Goal: Task Accomplishment & Management: Complete application form

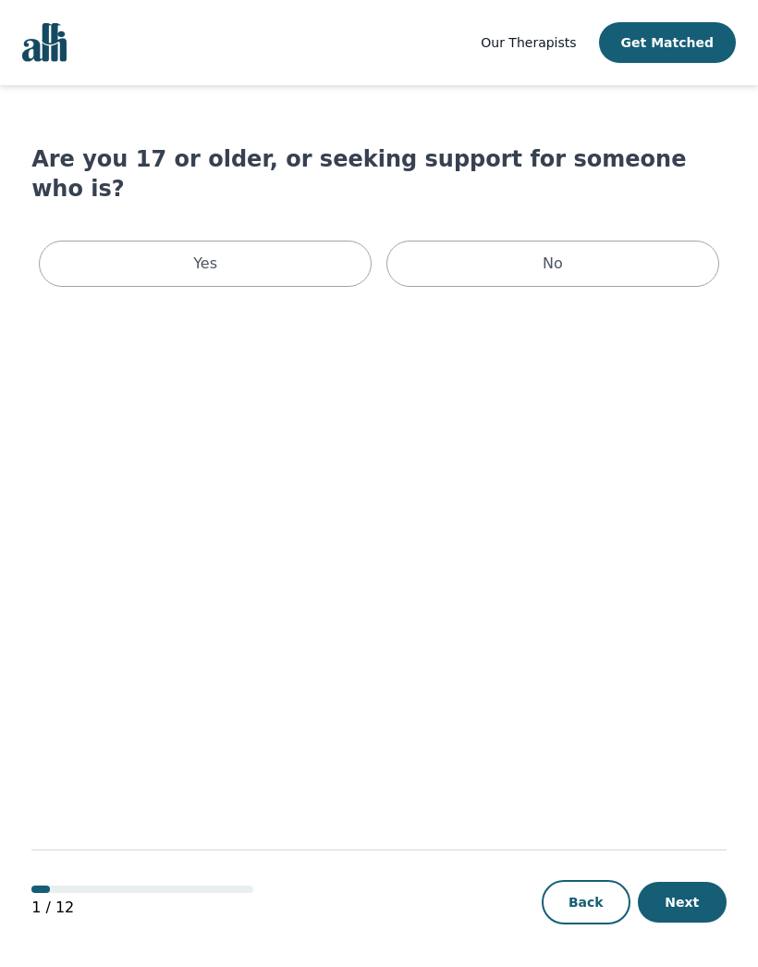
click at [129, 240] on div "Yes" at bounding box center [205, 263] width 333 height 46
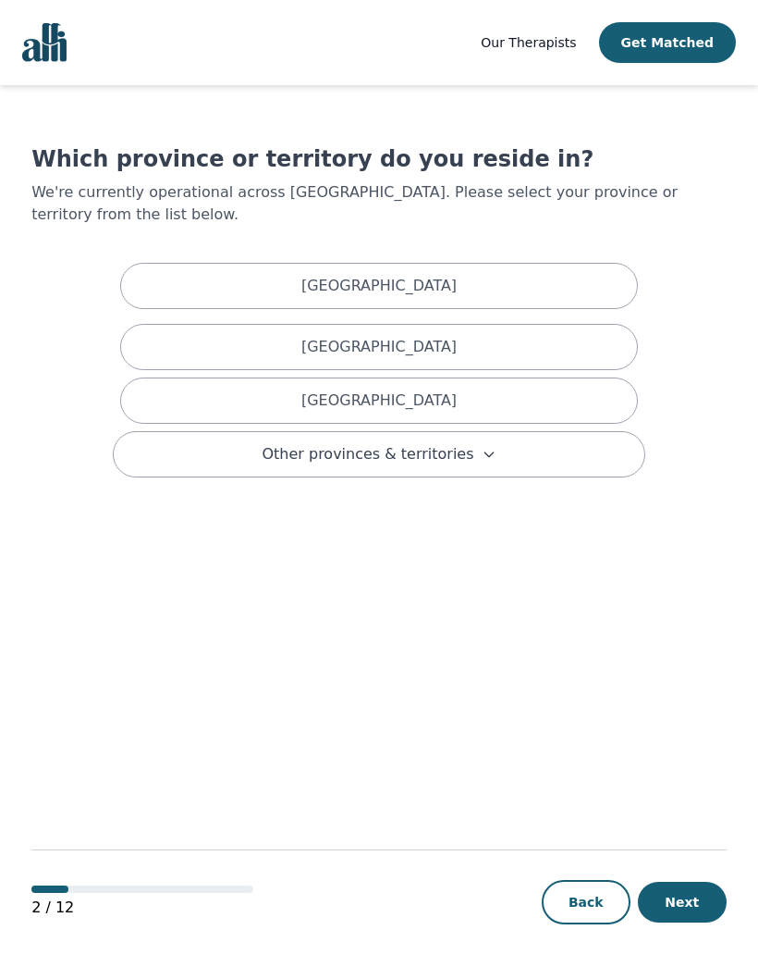
click at [553, 377] on div "[GEOGRAPHIC_DATA]" at bounding box center [379, 400] width 518 height 46
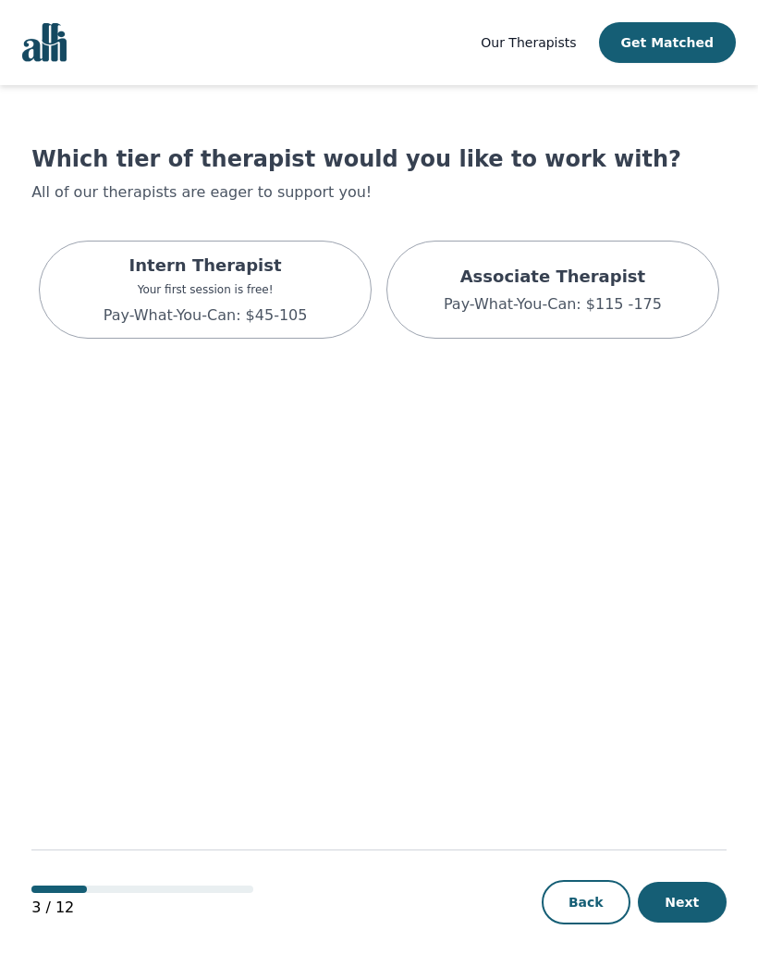
click at [142, 256] on p "Intern Therapist" at bounding box center [206, 266] width 204 height 26
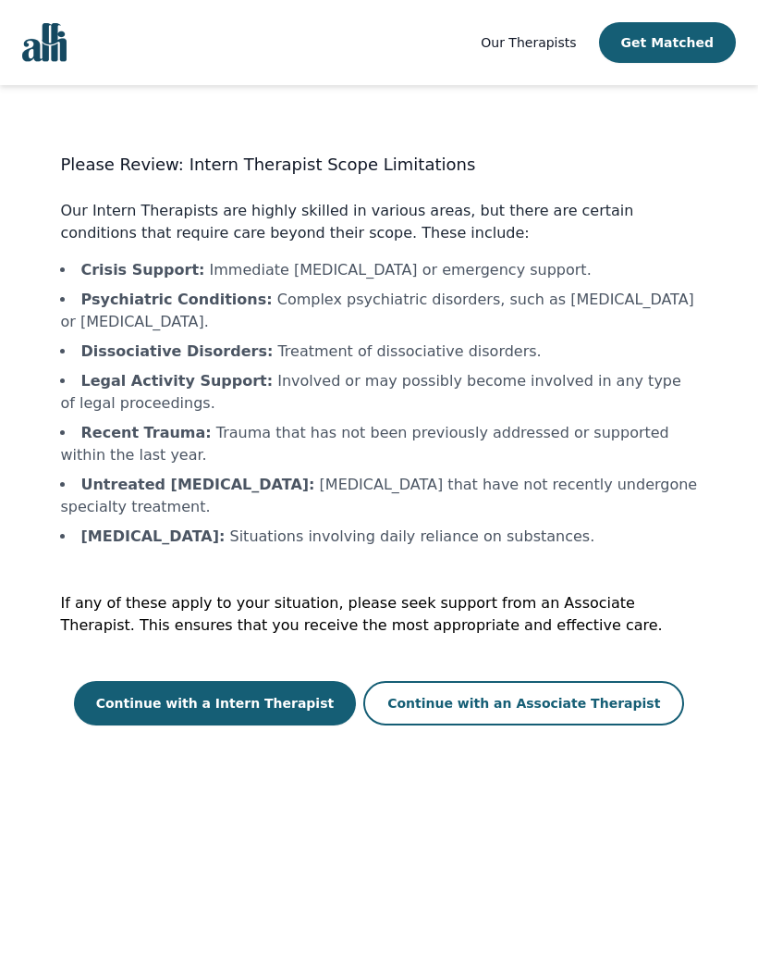
click at [625, 700] on button "Continue with an Associate Therapist" at bounding box center [524, 703] width 321 height 44
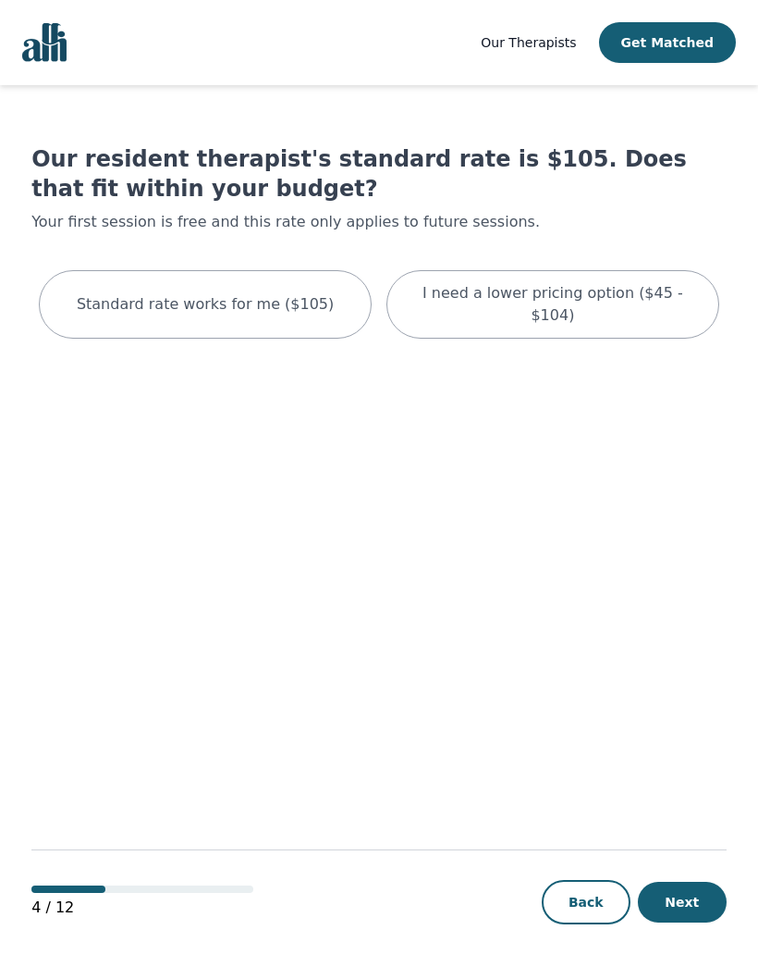
click at [630, 289] on p "I need a lower pricing option ($45 - $104)" at bounding box center [553, 304] width 287 height 44
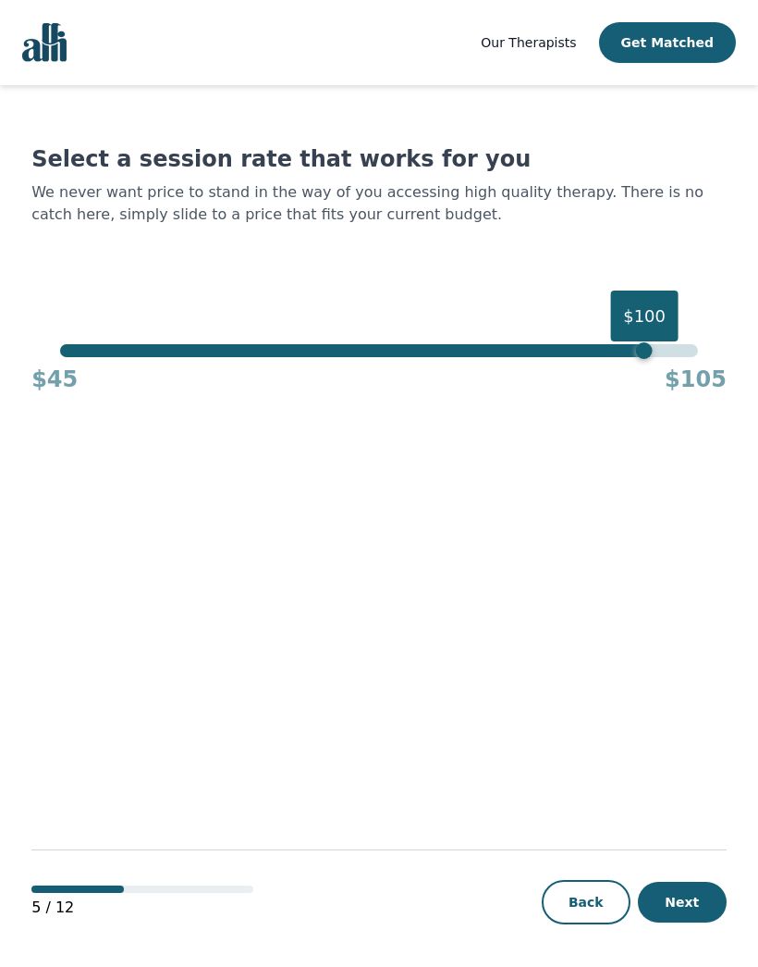
click at [688, 911] on button "Next" at bounding box center [682, 901] width 89 height 41
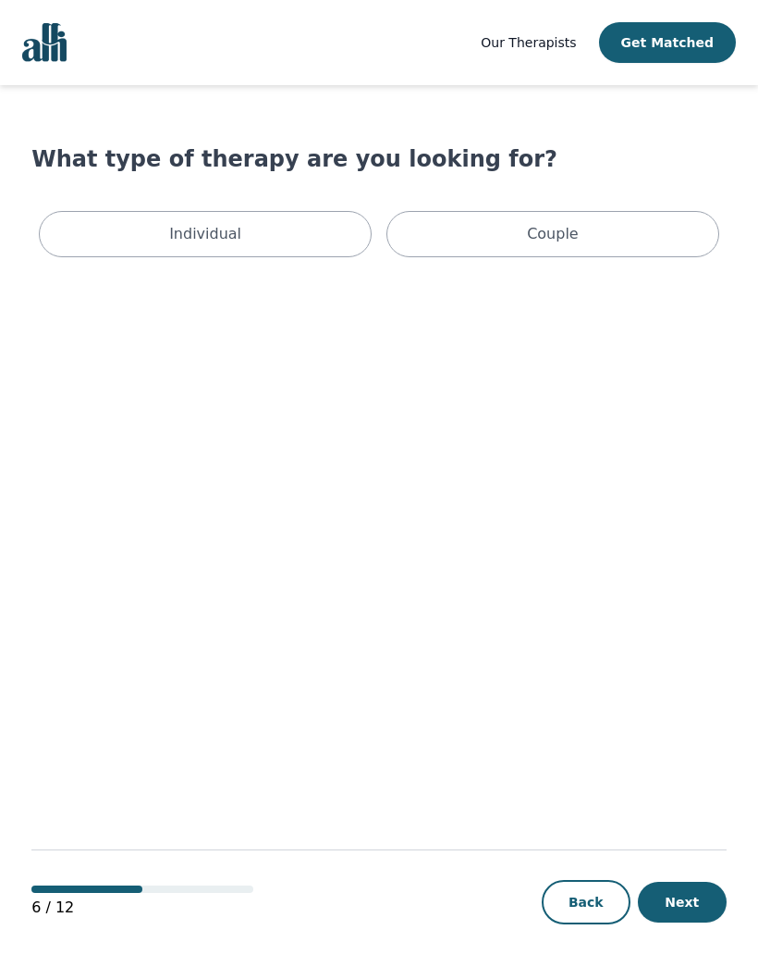
click at [112, 215] on div "Individual" at bounding box center [205, 234] width 333 height 46
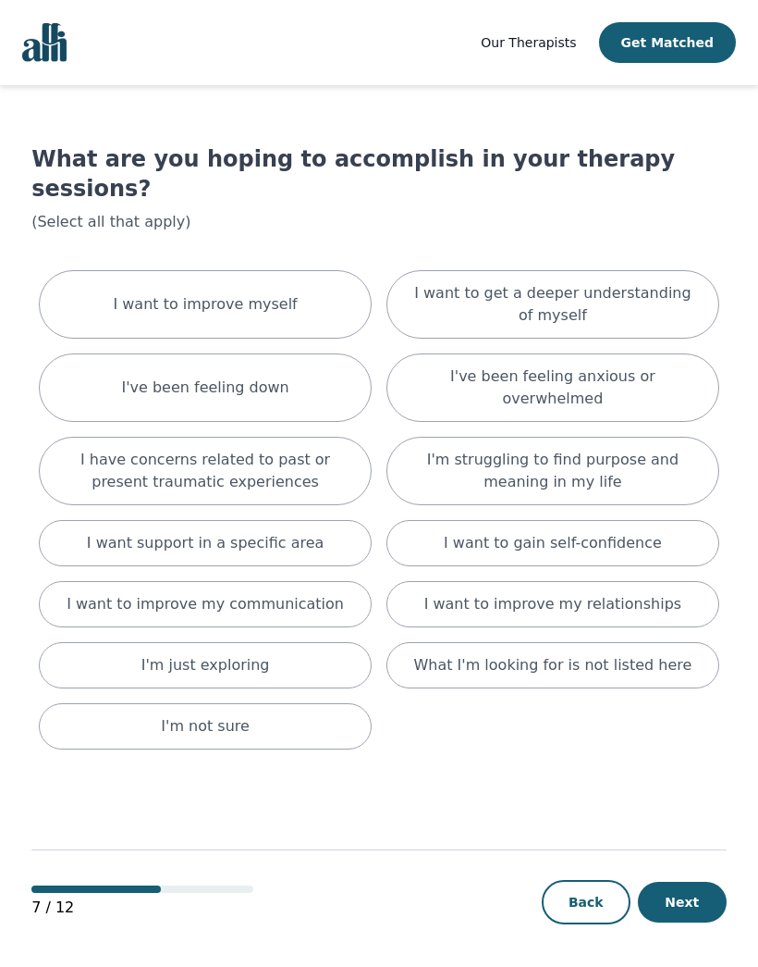
click at [112, 270] on div "I want to improve myself" at bounding box center [205, 304] width 333 height 68
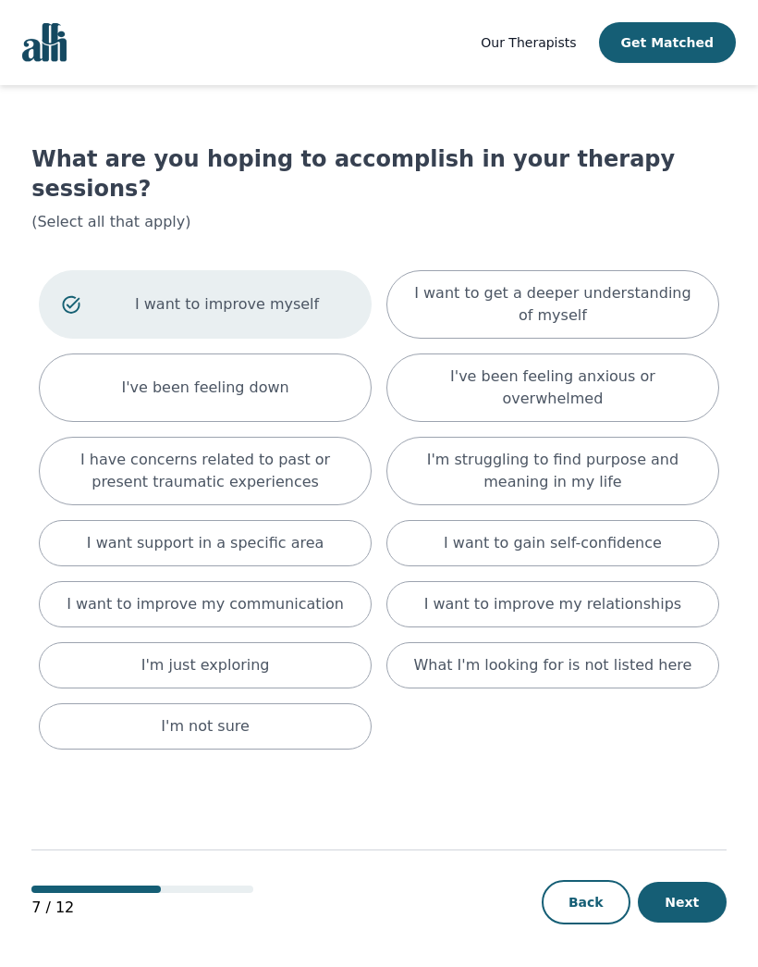
click at [105, 353] on div "I've been feeling down" at bounding box center [205, 387] width 333 height 68
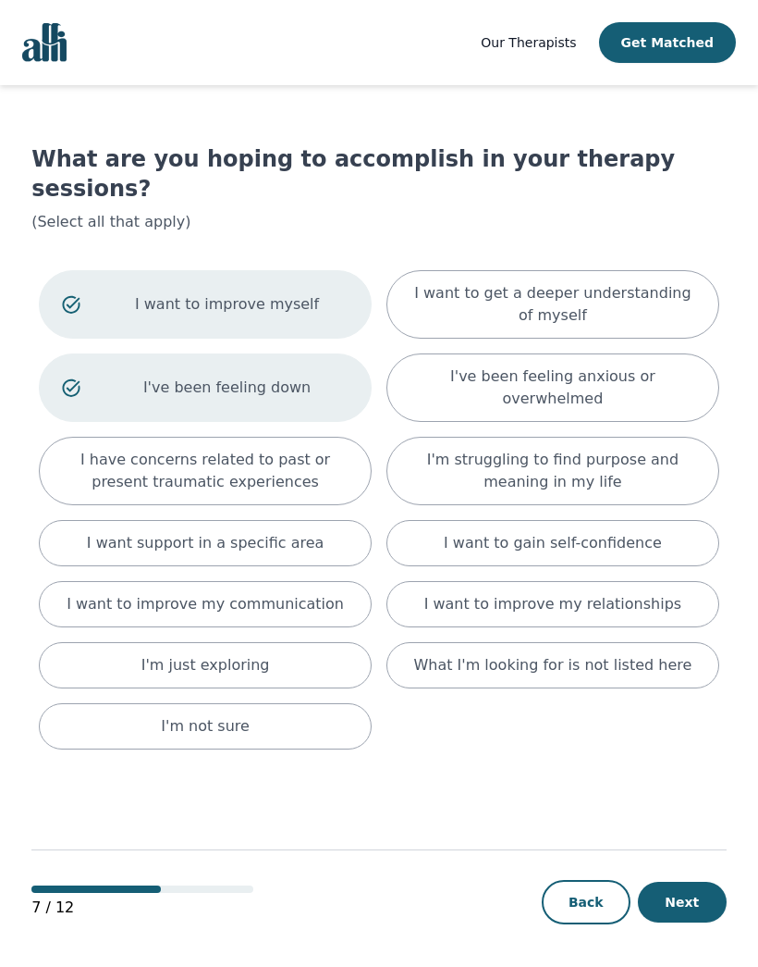
click at [308, 532] on p "I want support in a specific area" at bounding box center [206, 543] width 238 height 22
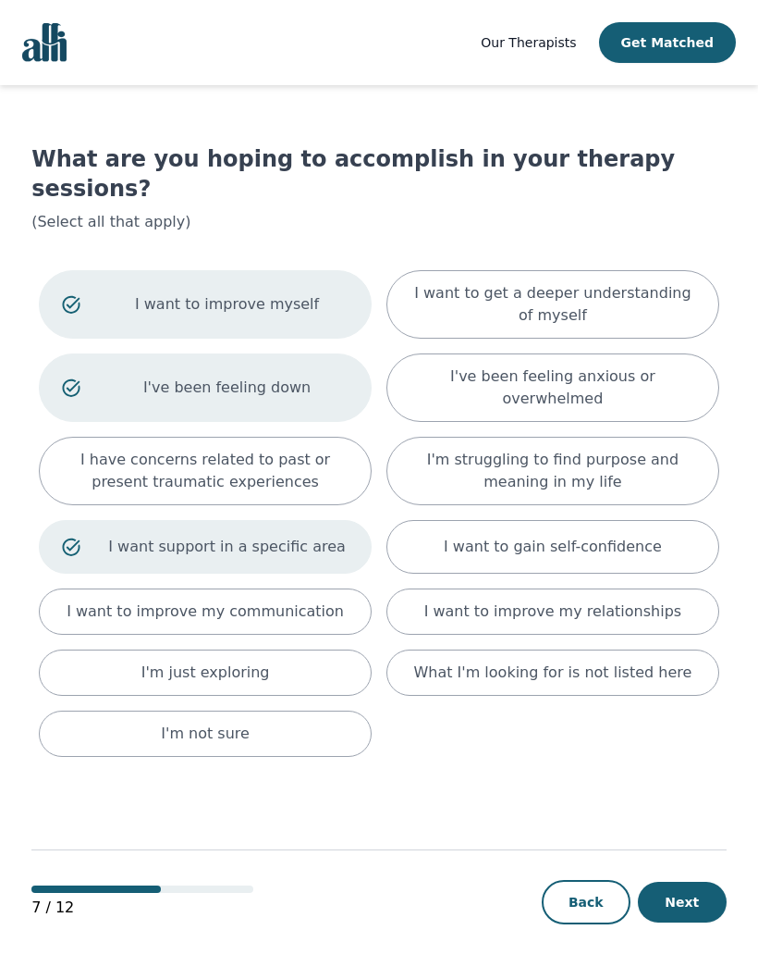
click at [301, 600] on p "I want to improve my communication" at bounding box center [205, 611] width 277 height 22
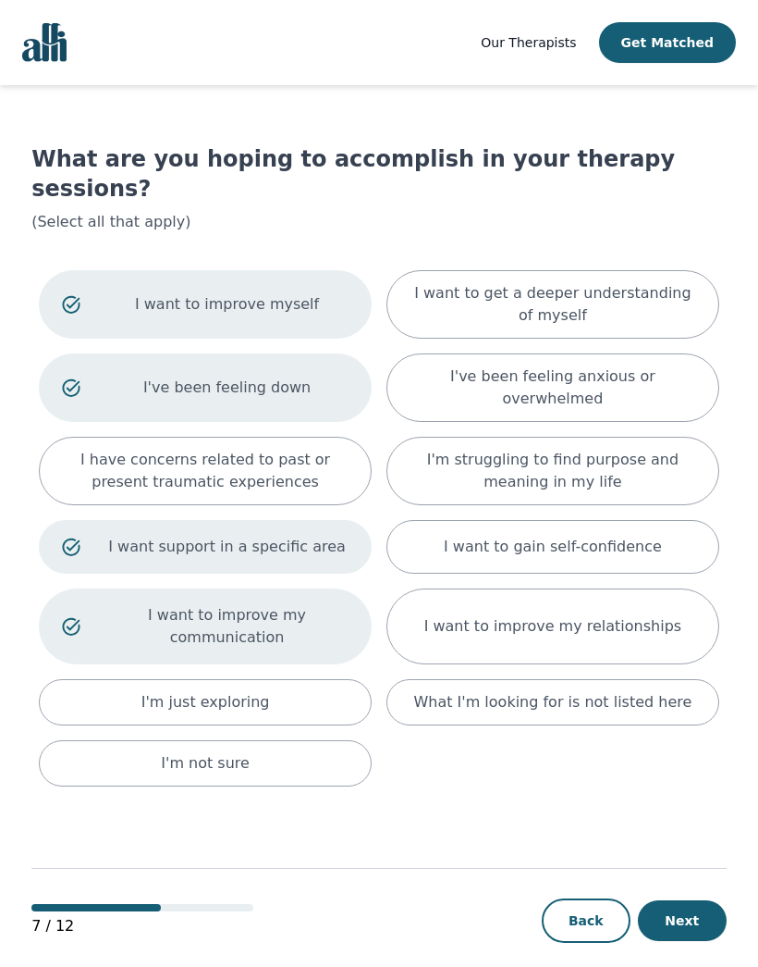
click at [654, 588] on div "I want to improve my relationships" at bounding box center [553, 626] width 333 height 76
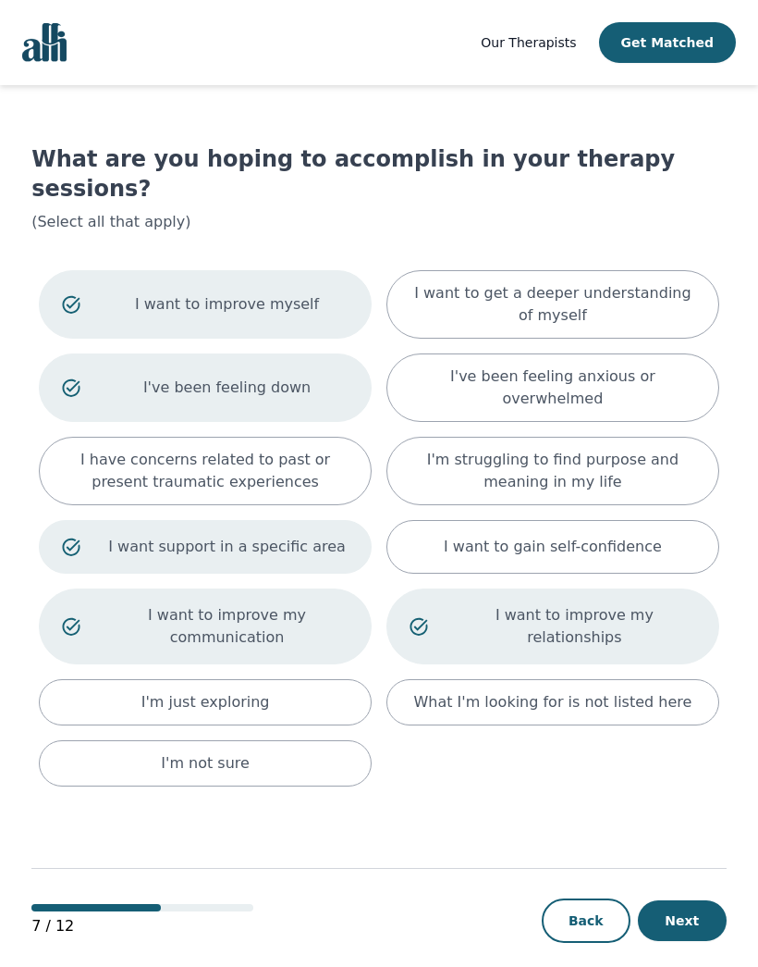
click at [668, 282] on p "I want to get a deeper understanding of myself" at bounding box center [553, 304] width 287 height 44
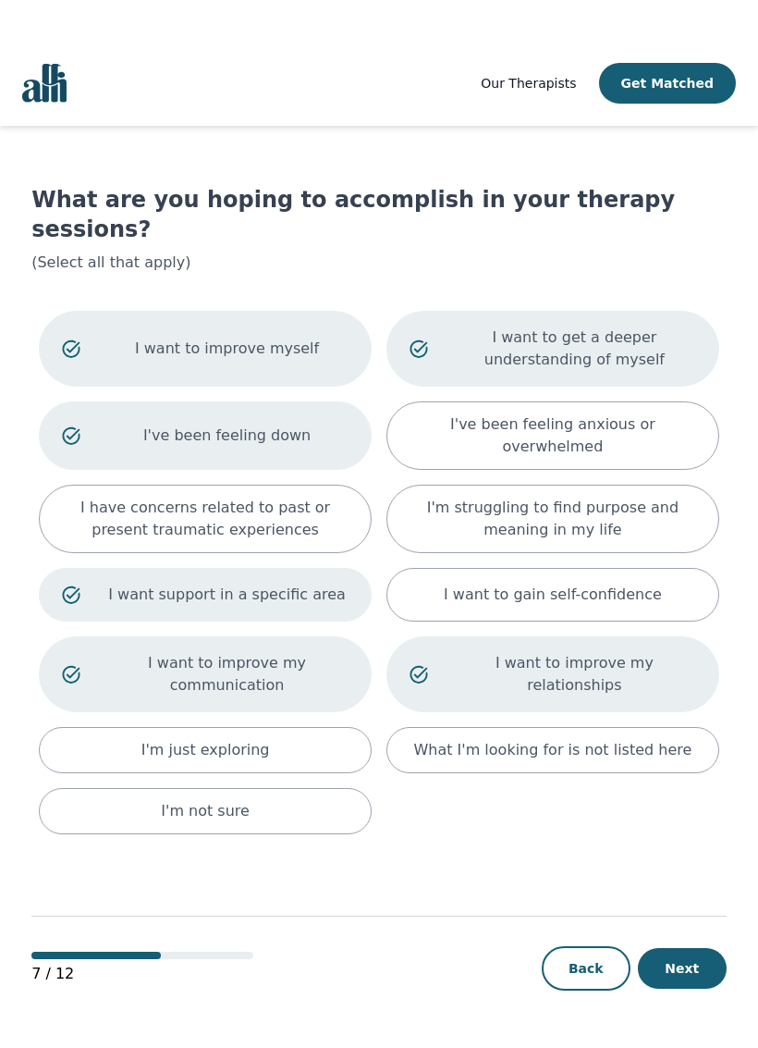
scroll to position [2, 0]
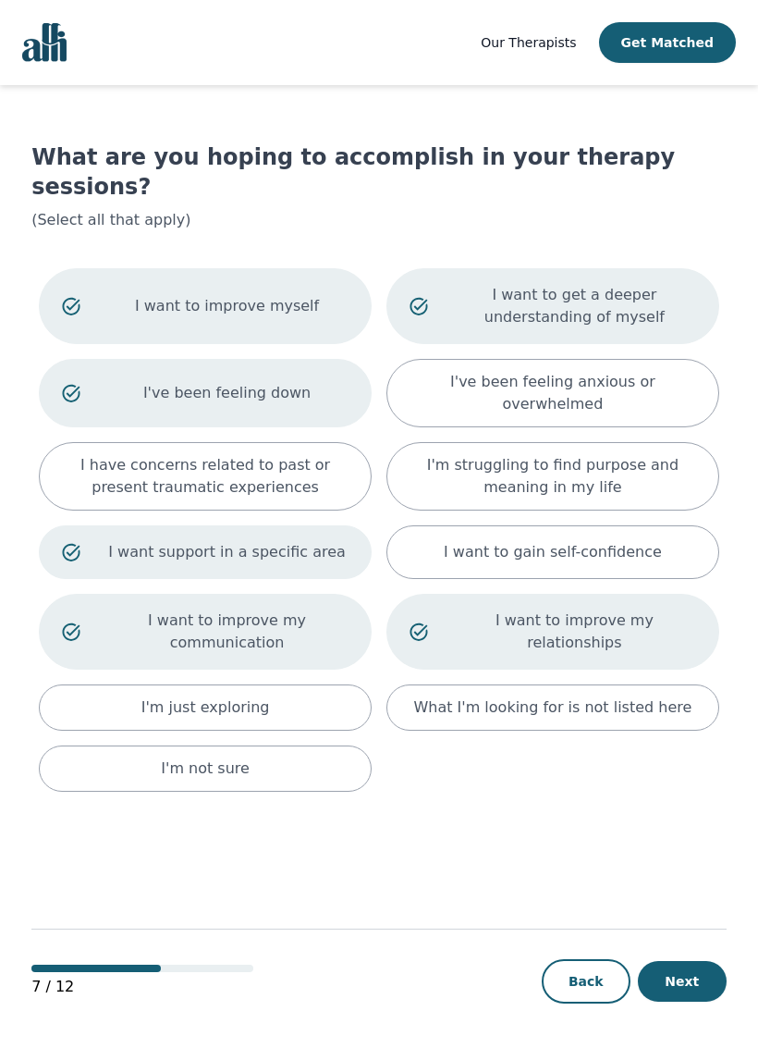
click at [709, 966] on button "Next" at bounding box center [682, 981] width 89 height 41
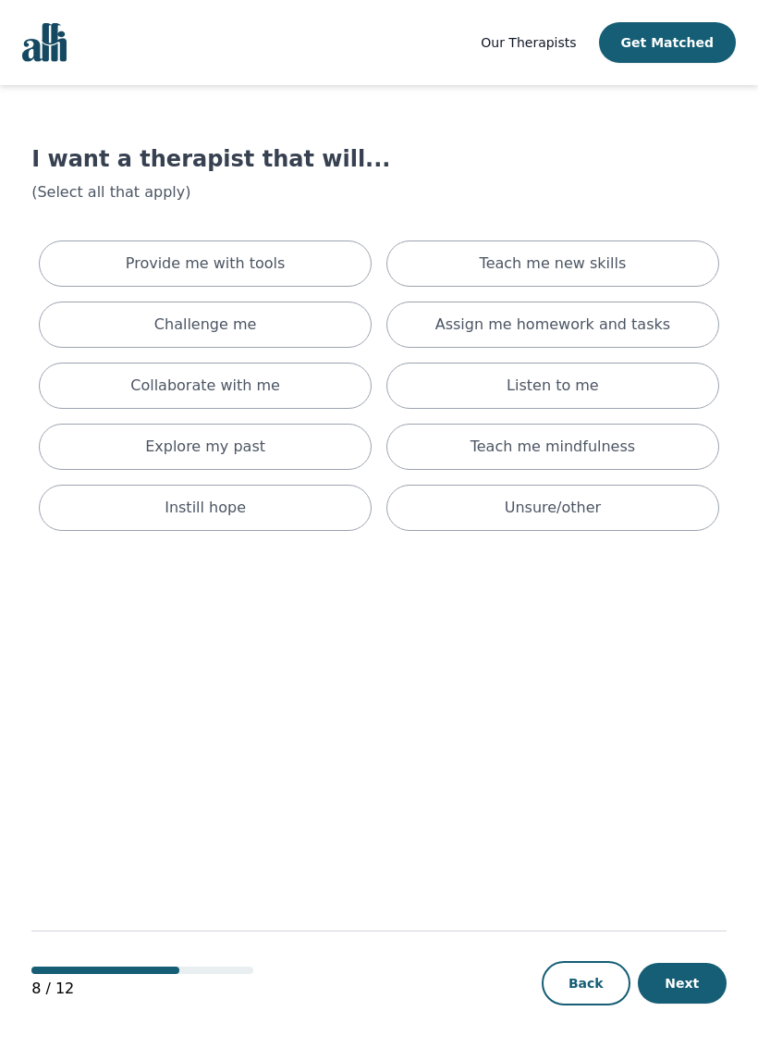
click at [176, 264] on p "Provide me with tools" at bounding box center [206, 264] width 160 height 22
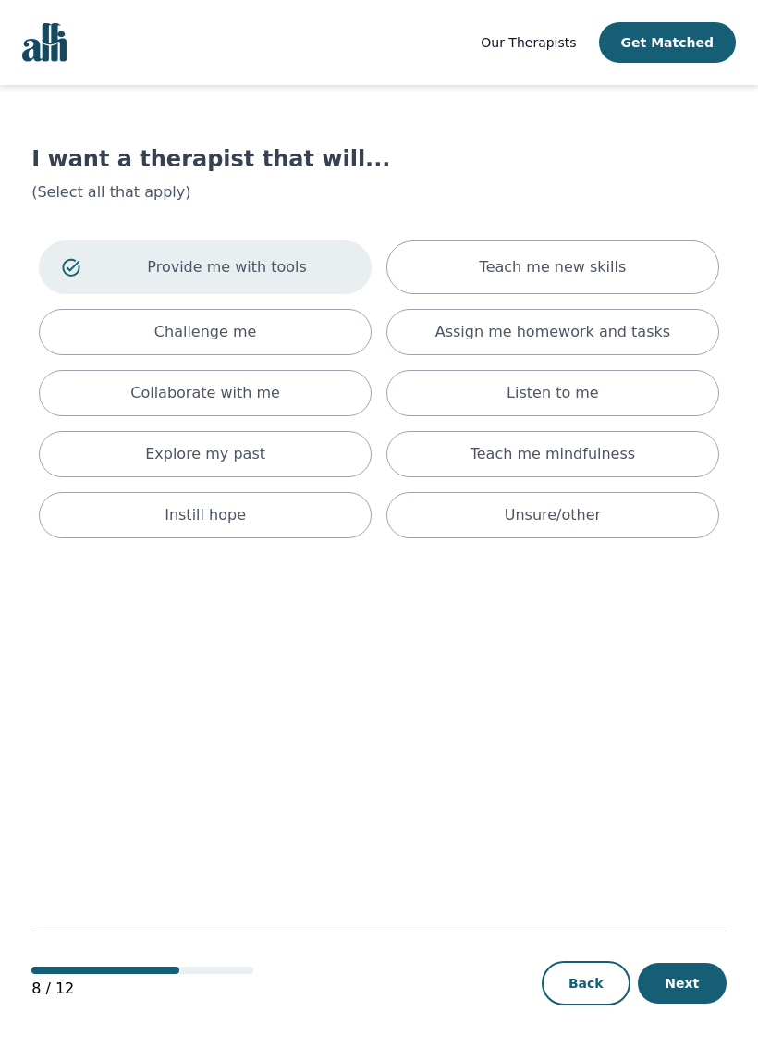
click at [647, 275] on div "Teach me new skills" at bounding box center [553, 267] width 333 height 54
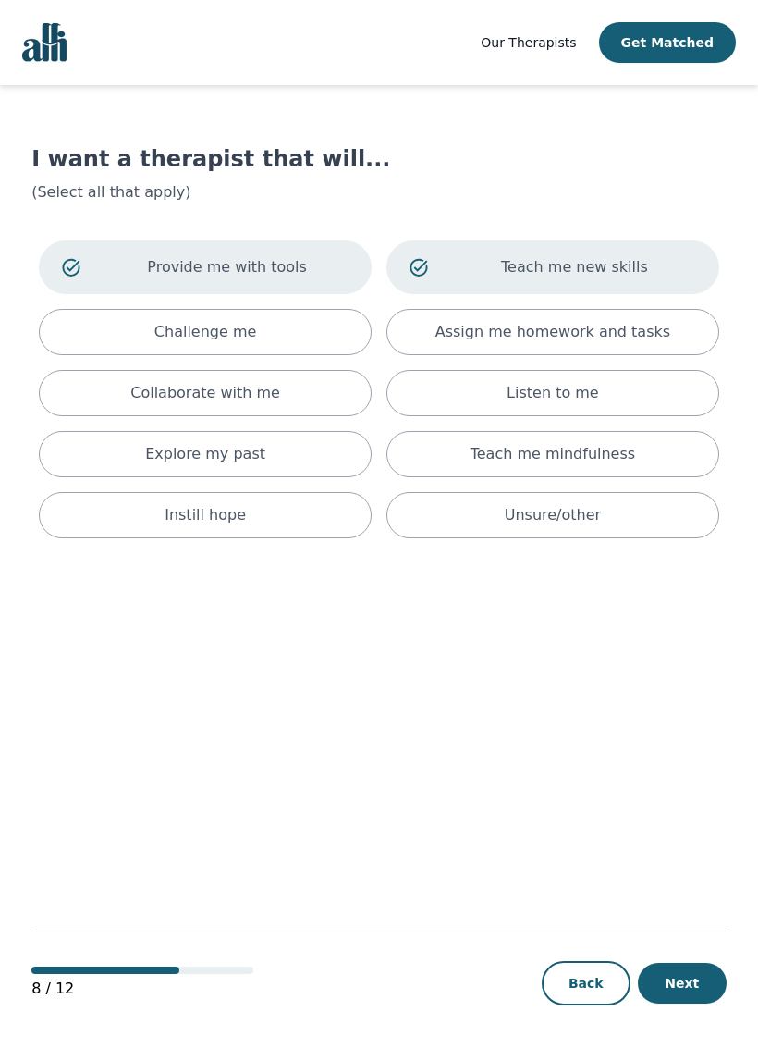
click at [142, 320] on div "Challenge me" at bounding box center [205, 332] width 333 height 46
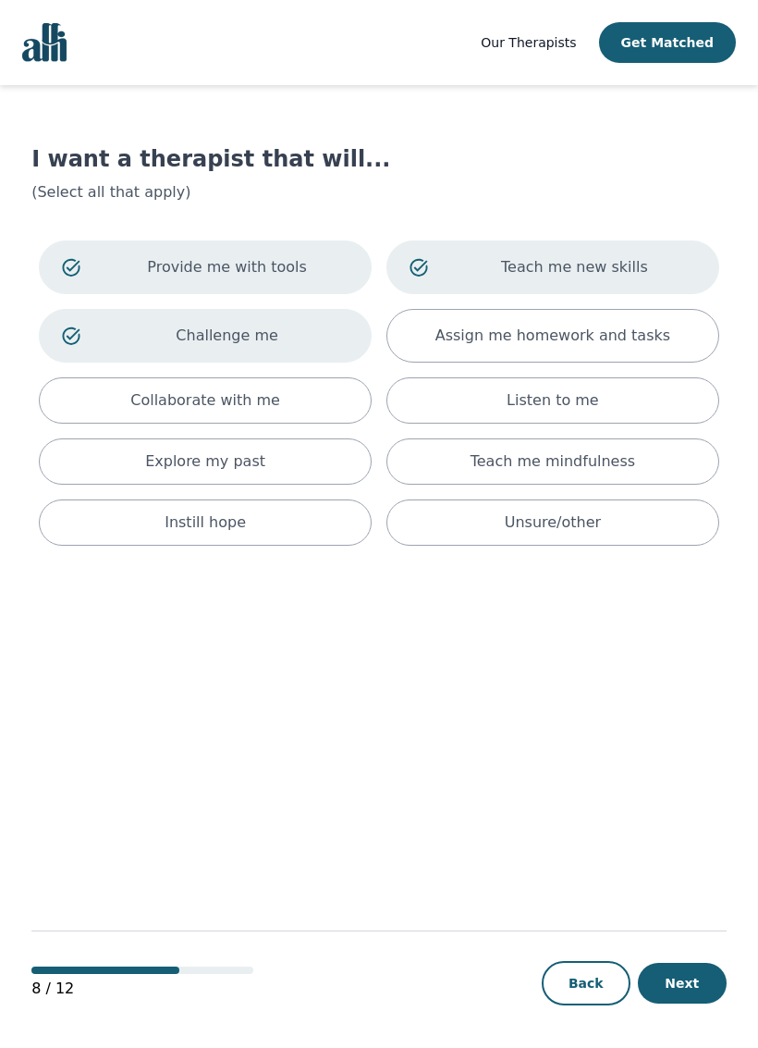
click at [134, 388] on div "Collaborate with me" at bounding box center [205, 400] width 333 height 46
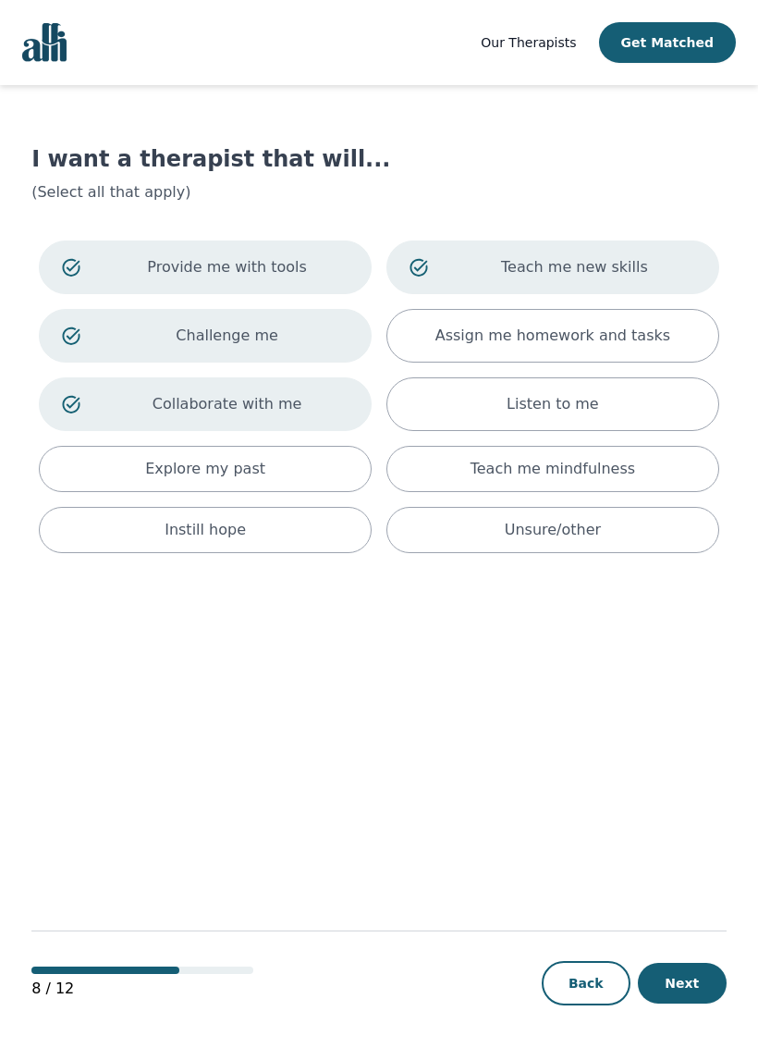
click at [615, 403] on div "Listen to me" at bounding box center [553, 404] width 333 height 54
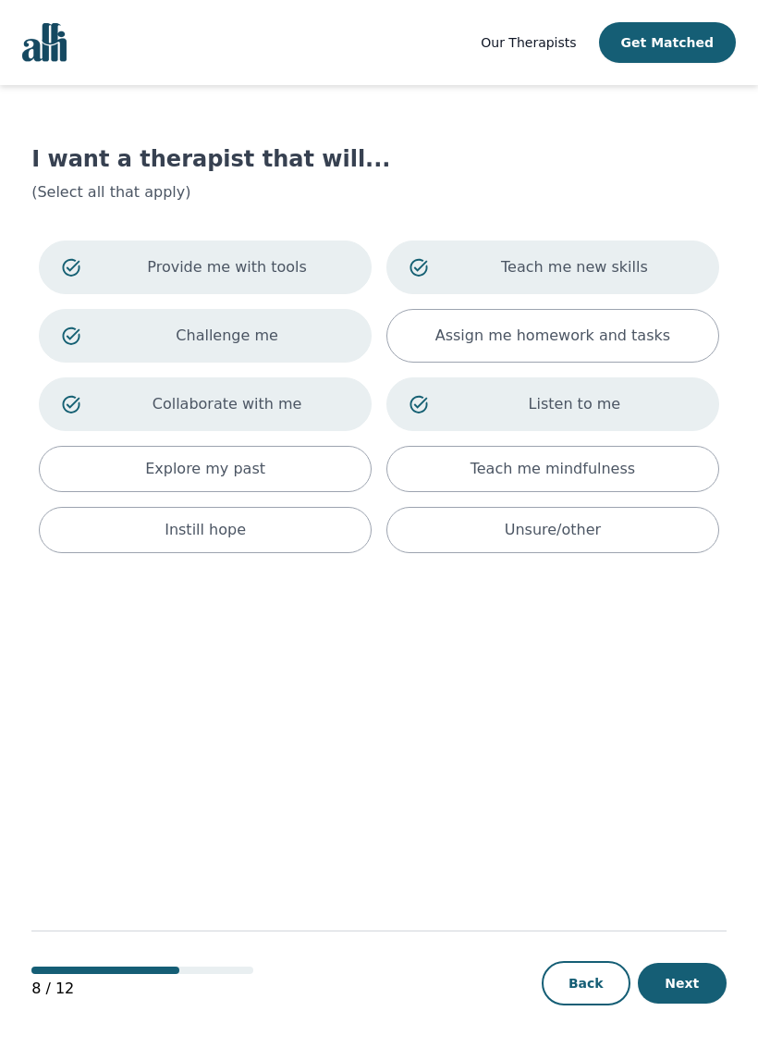
click at [608, 458] on p "Teach me mindfulness" at bounding box center [553, 469] width 165 height 22
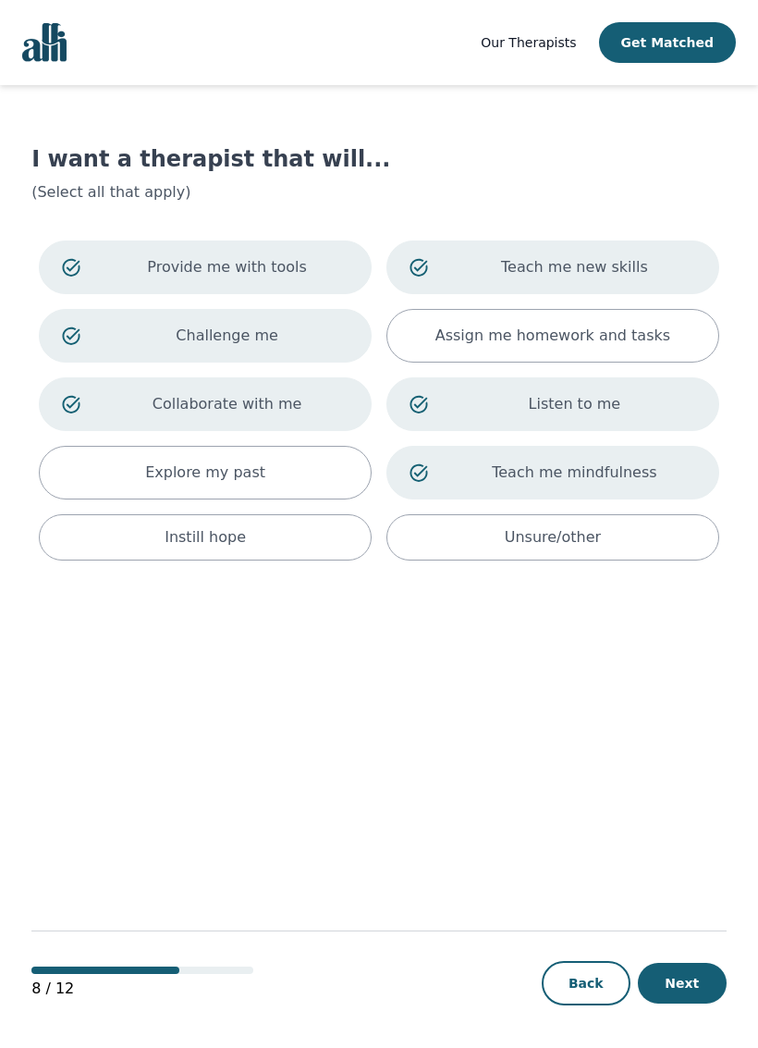
click at [325, 472] on div "Explore my past" at bounding box center [205, 473] width 333 height 54
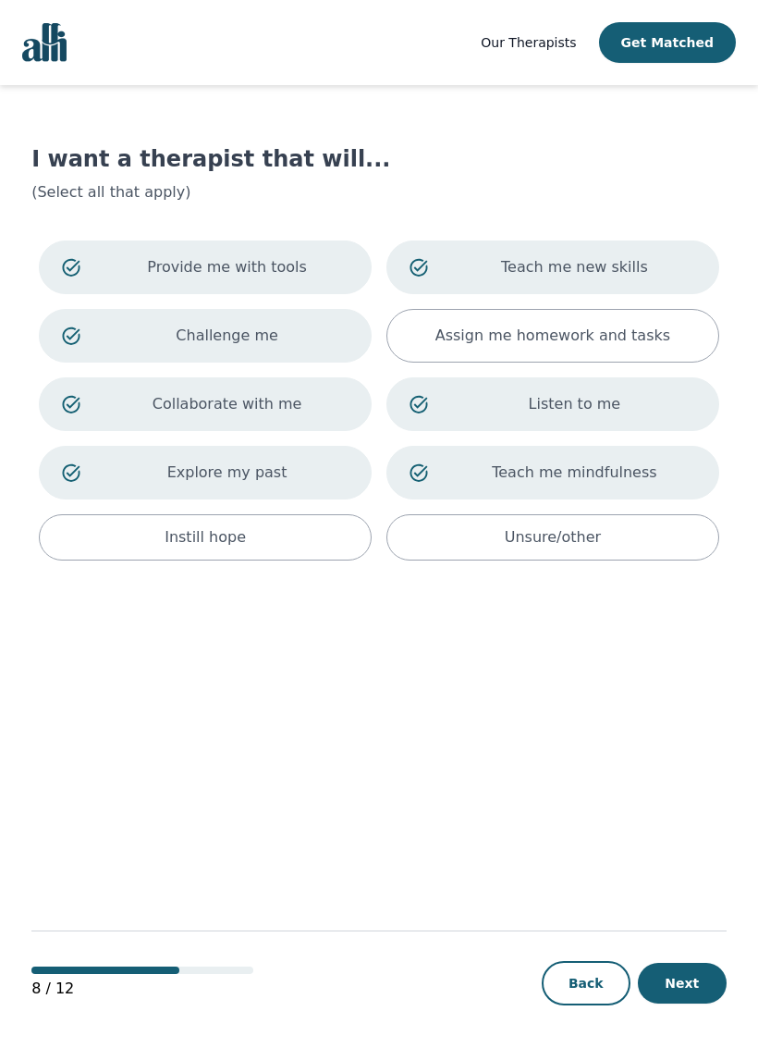
click at [325, 547] on div "Instill hope" at bounding box center [205, 537] width 333 height 46
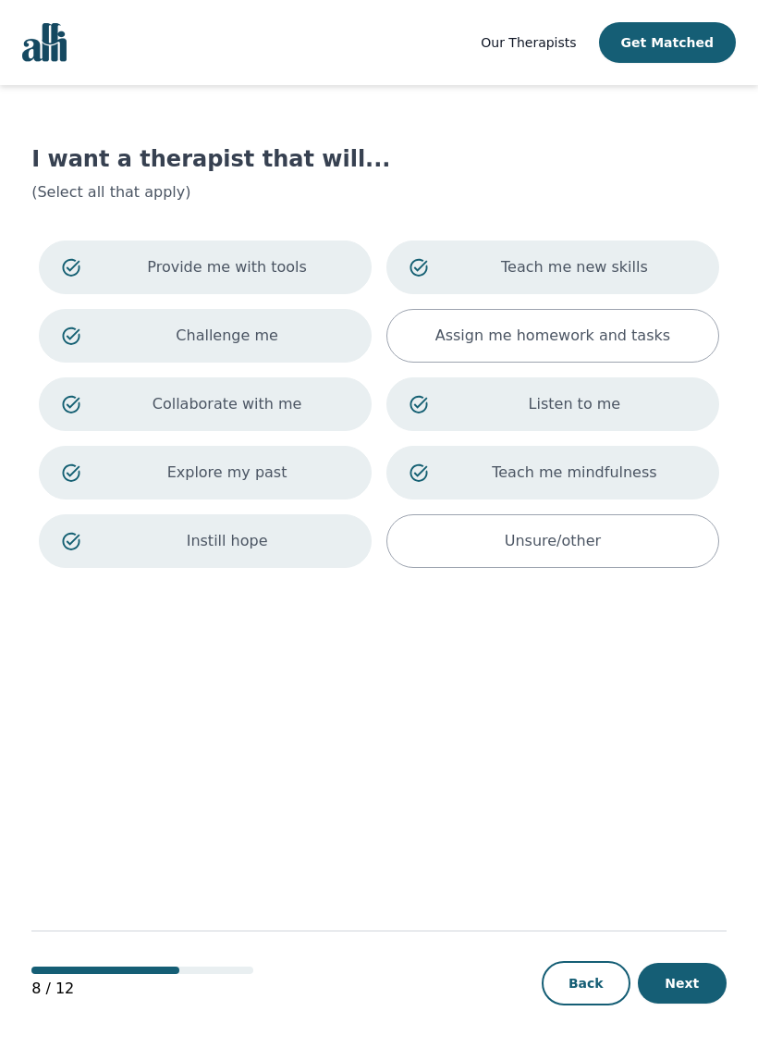
click at [701, 966] on button "Next" at bounding box center [682, 983] width 89 height 41
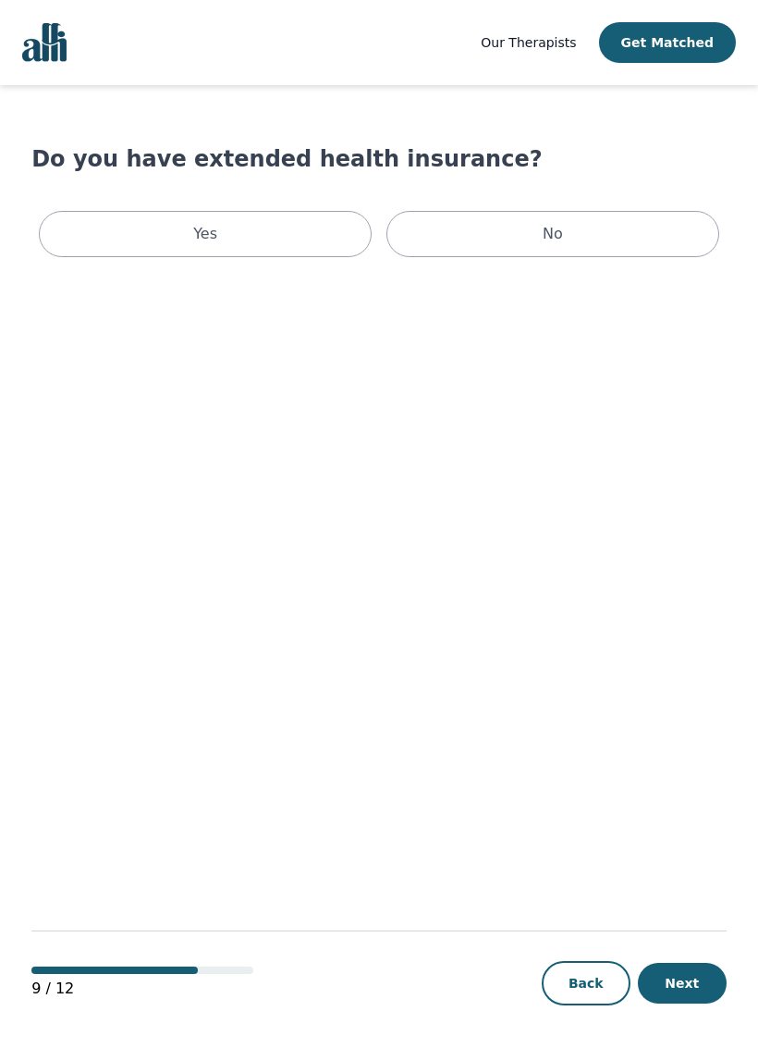
click at [632, 239] on div "No" at bounding box center [553, 234] width 333 height 46
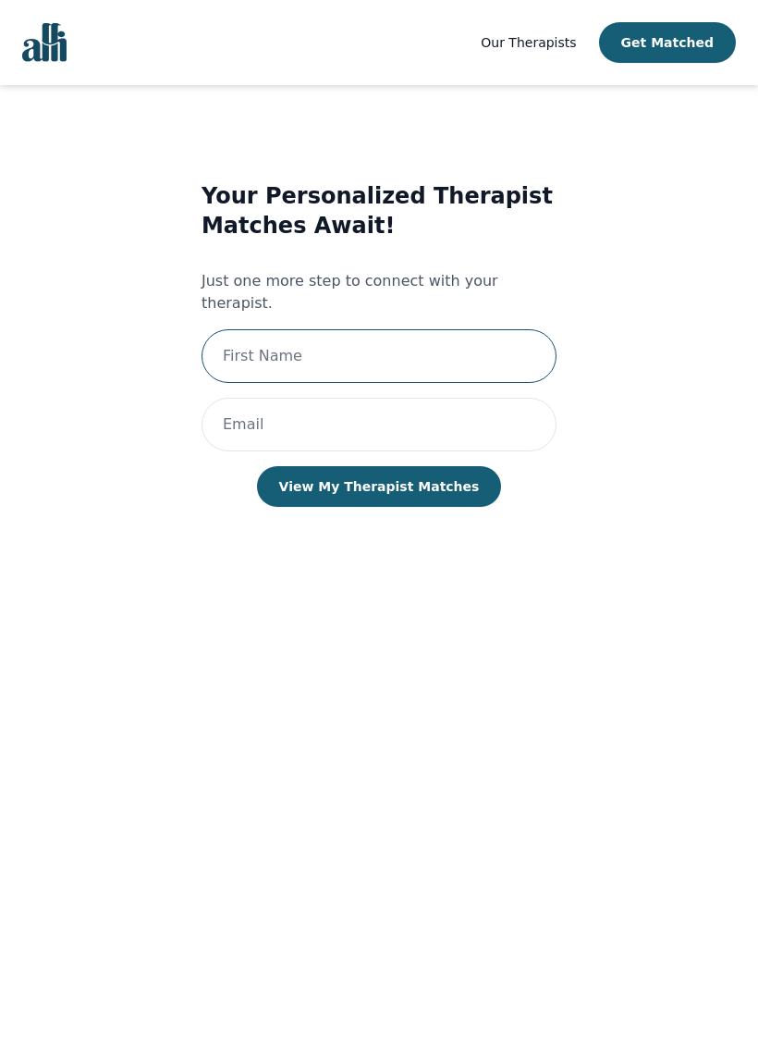
click at [510, 337] on input "text" at bounding box center [379, 356] width 355 height 54
type input "[PERSON_NAME]"
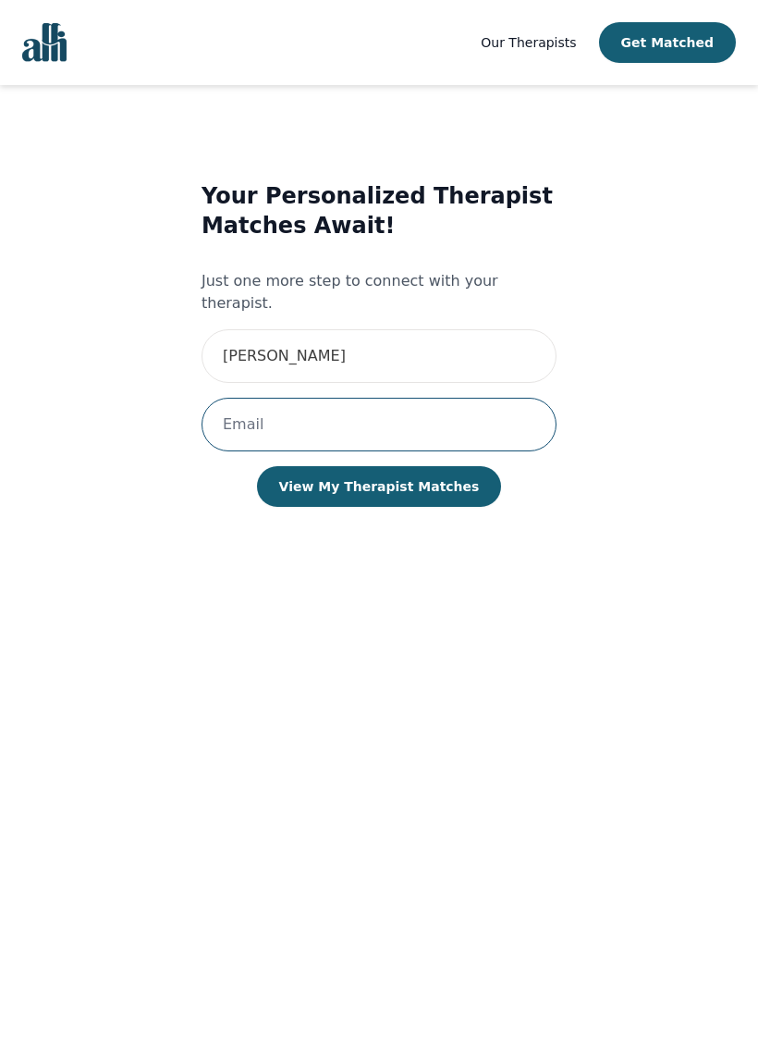
click at [432, 398] on input "email" at bounding box center [379, 425] width 355 height 54
type input "[PERSON_NAME]"
click at [442, 466] on button "View My Therapist Matches" at bounding box center [379, 486] width 245 height 41
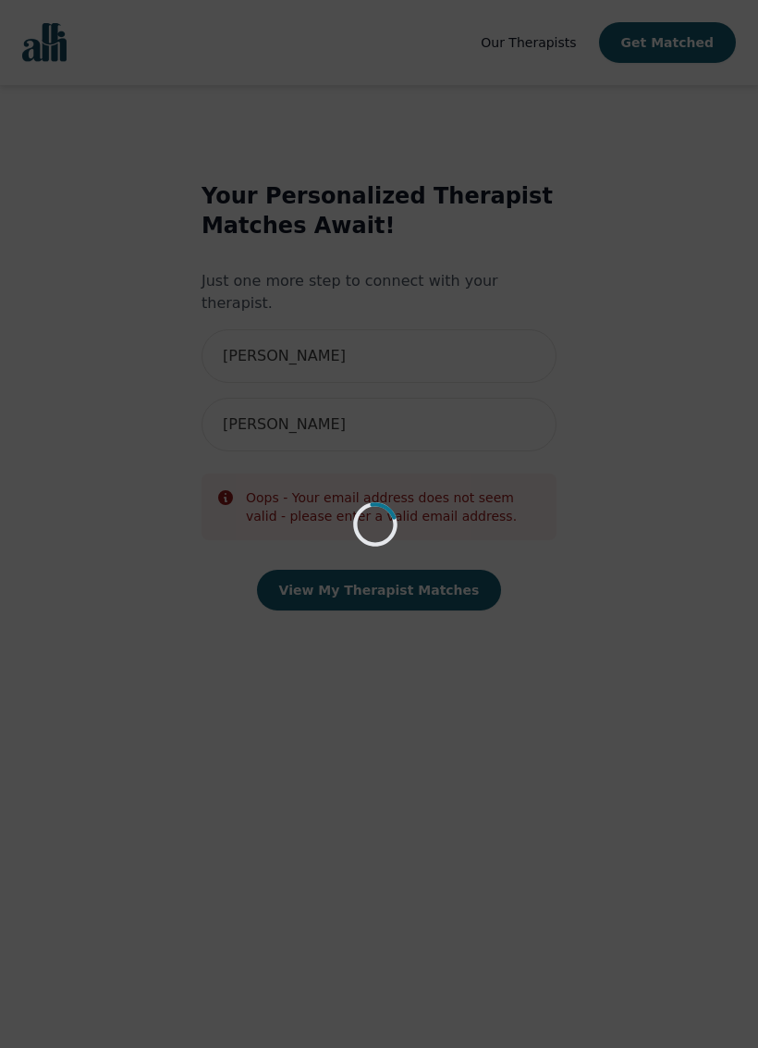
click at [375, 400] on div "Loading..." at bounding box center [379, 524] width 758 height 1048
click at [337, 406] on div "Loading..." at bounding box center [379, 524] width 758 height 1048
click at [365, 398] on div "Loading..." at bounding box center [379, 524] width 758 height 1048
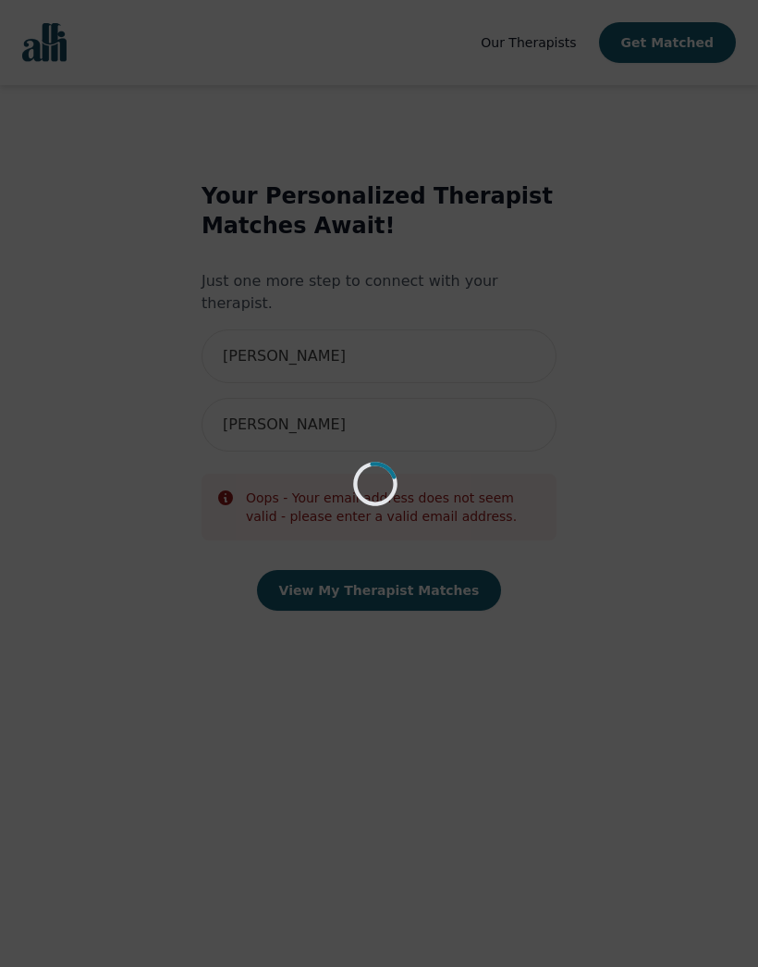
click at [27, 2] on div "Loading..." at bounding box center [379, 483] width 758 height 967
